Goal: Task Accomplishment & Management: Complete application form

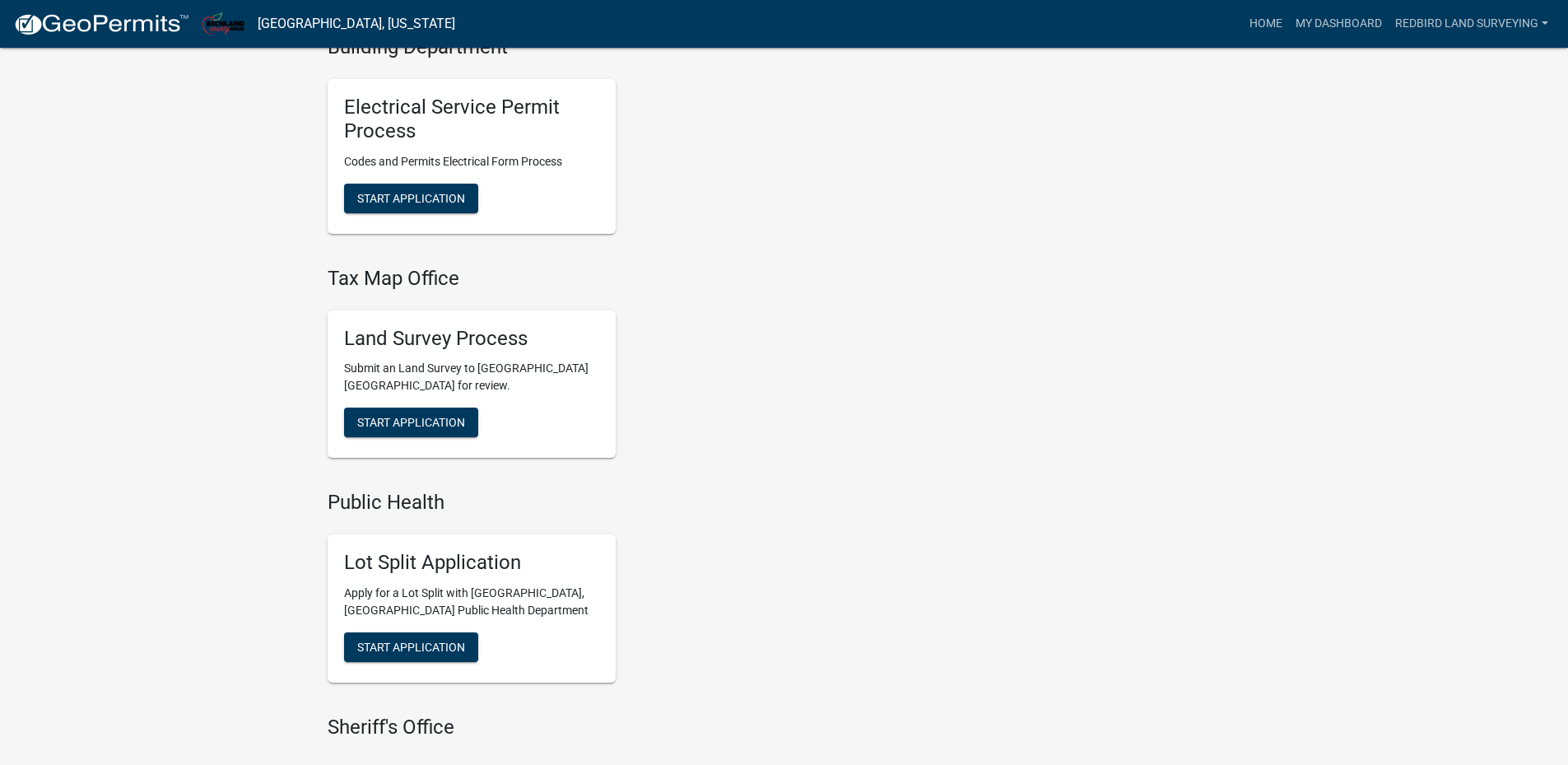
scroll to position [659, 0]
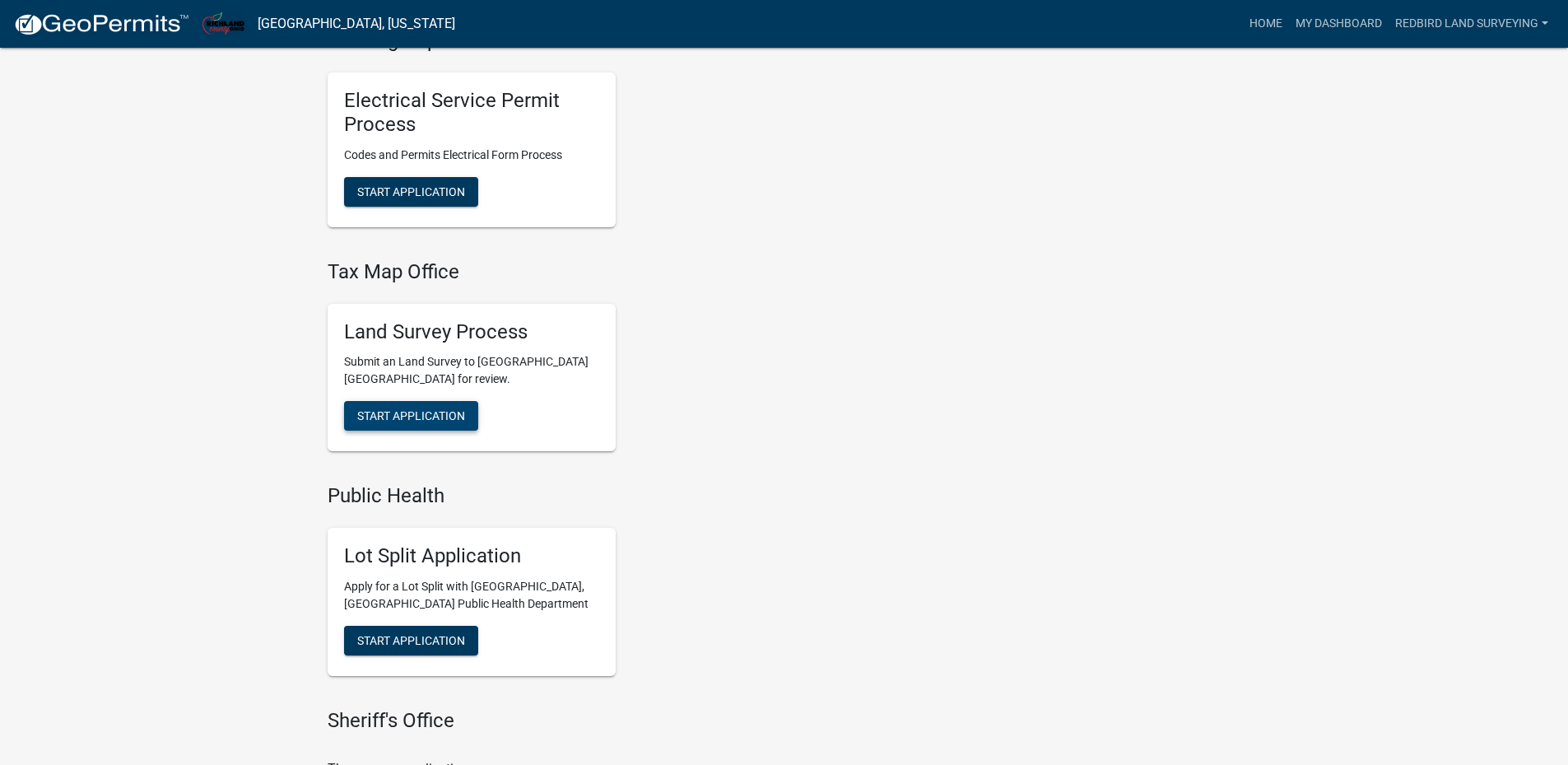
click at [443, 411] on span "Start Application" at bounding box center [411, 416] width 108 height 13
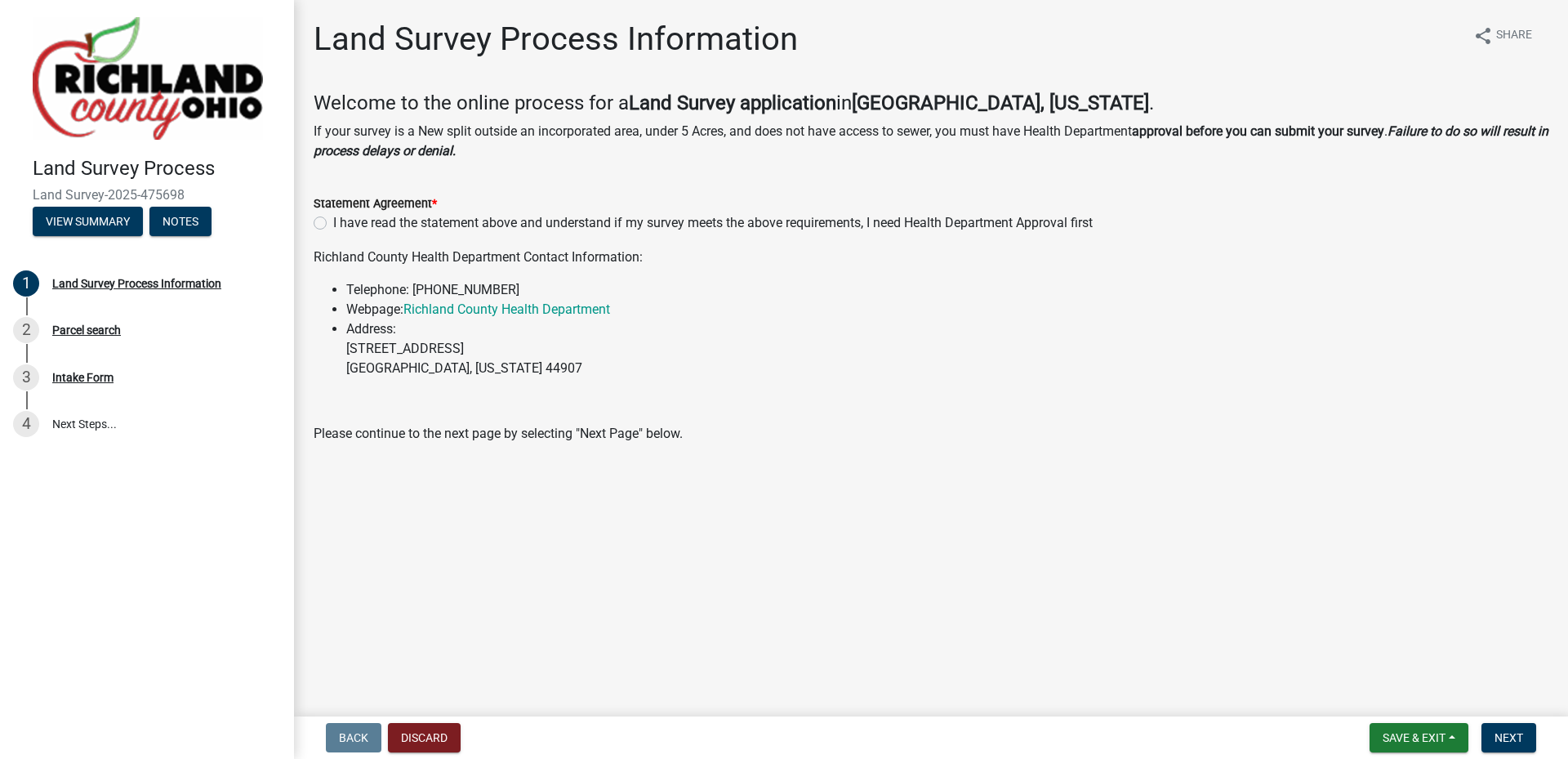
click at [333, 222] on label "I have read the statement above and understand if my survey meets the above req…" at bounding box center [713, 222] width 759 height 20
click at [333, 222] on input "I have read the statement above and understand if my survey meets the above req…" at bounding box center [338, 218] width 10 height 10
radio input "true"
click at [1455, 735] on button "Save & Exit" at bounding box center [1418, 736] width 99 height 29
click at [1392, 662] on button "Save" at bounding box center [1402, 656] width 131 height 40
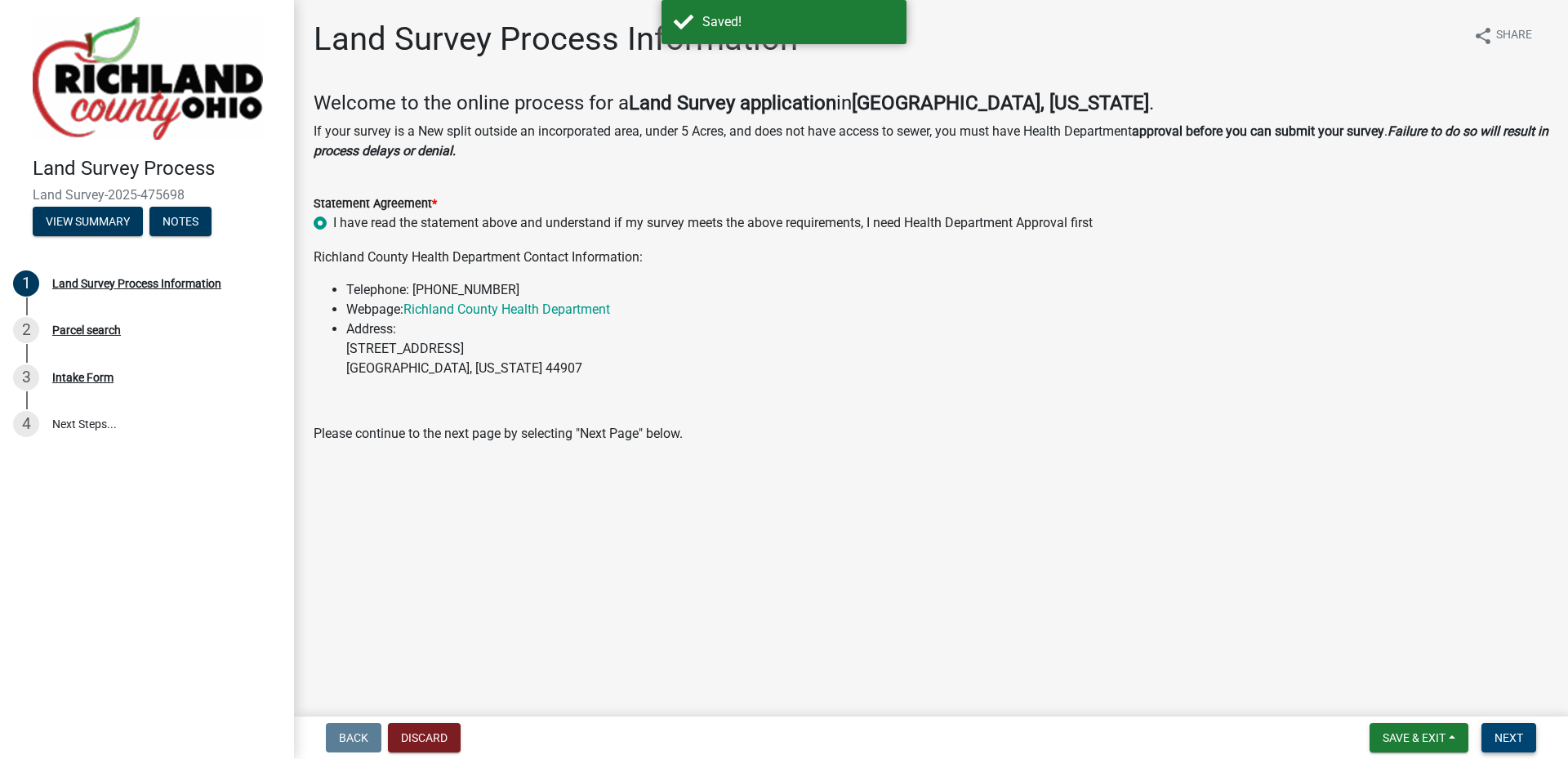
click at [1497, 731] on span "Next" at bounding box center [1509, 737] width 28 height 13
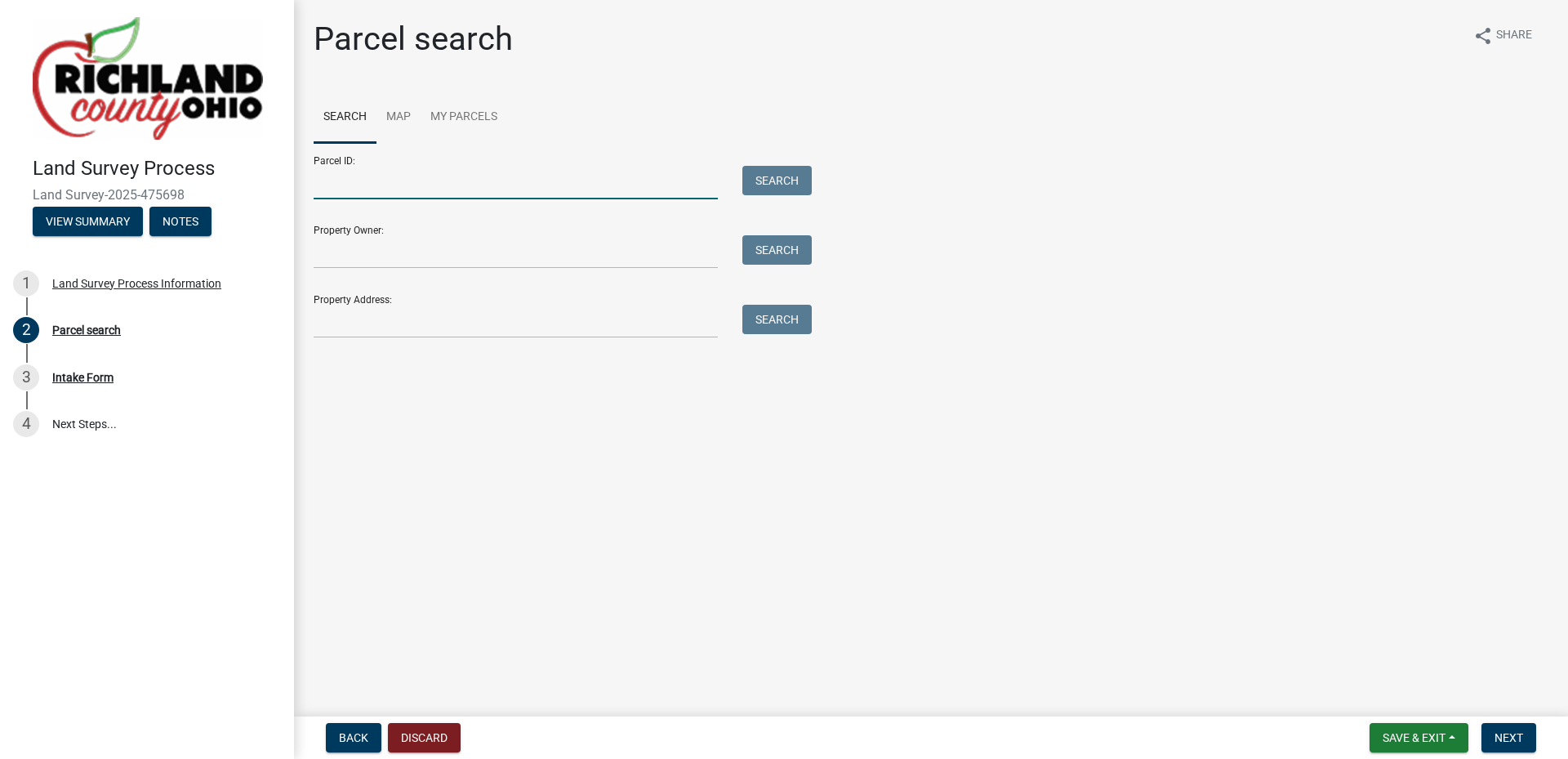
click at [347, 187] on input "Parcel ID:" at bounding box center [515, 183] width 404 height 34
